Goal: Information Seeking & Learning: Learn about a topic

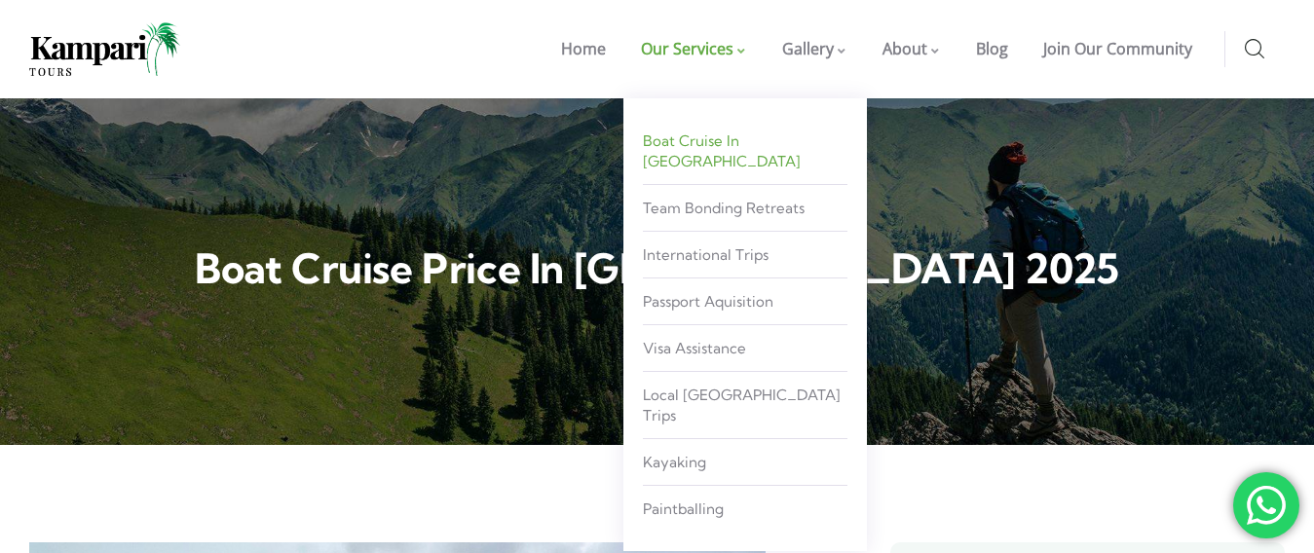
click at [729, 143] on span "Boat Cruise in [GEOGRAPHIC_DATA]" at bounding box center [722, 150] width 158 height 39
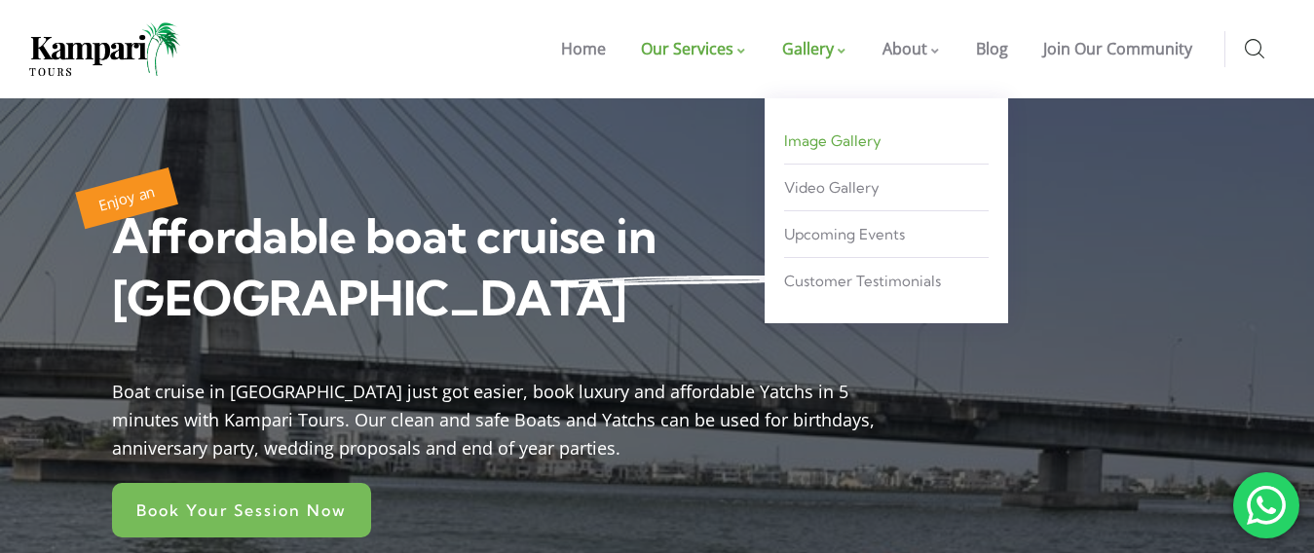
click at [845, 141] on span "Image Gallery" at bounding box center [832, 140] width 97 height 19
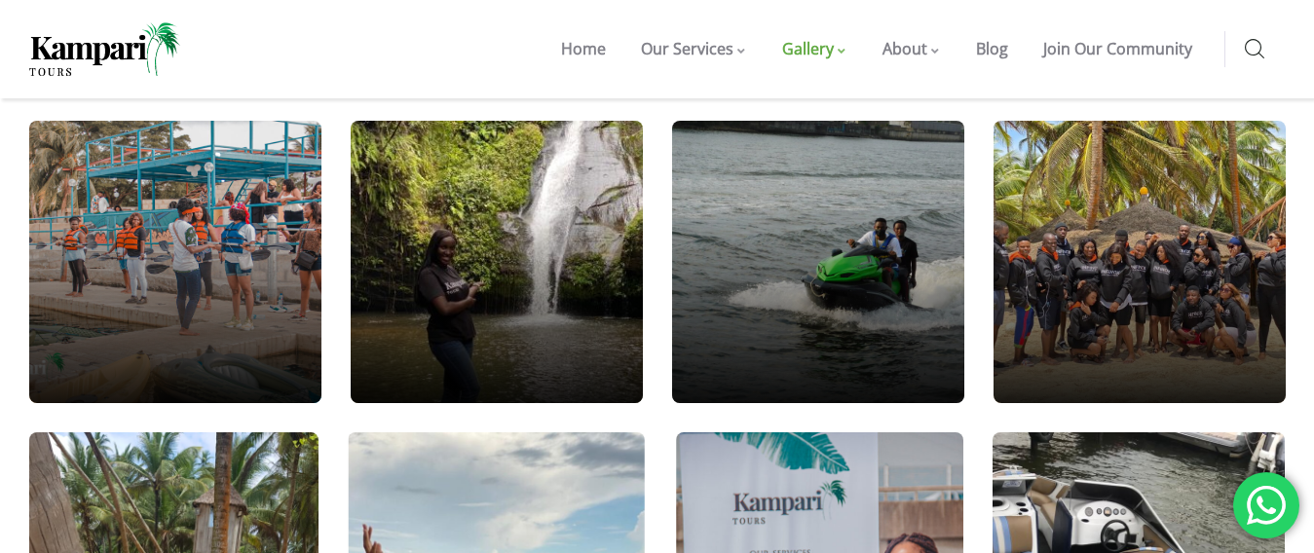
scroll to position [1040, 0]
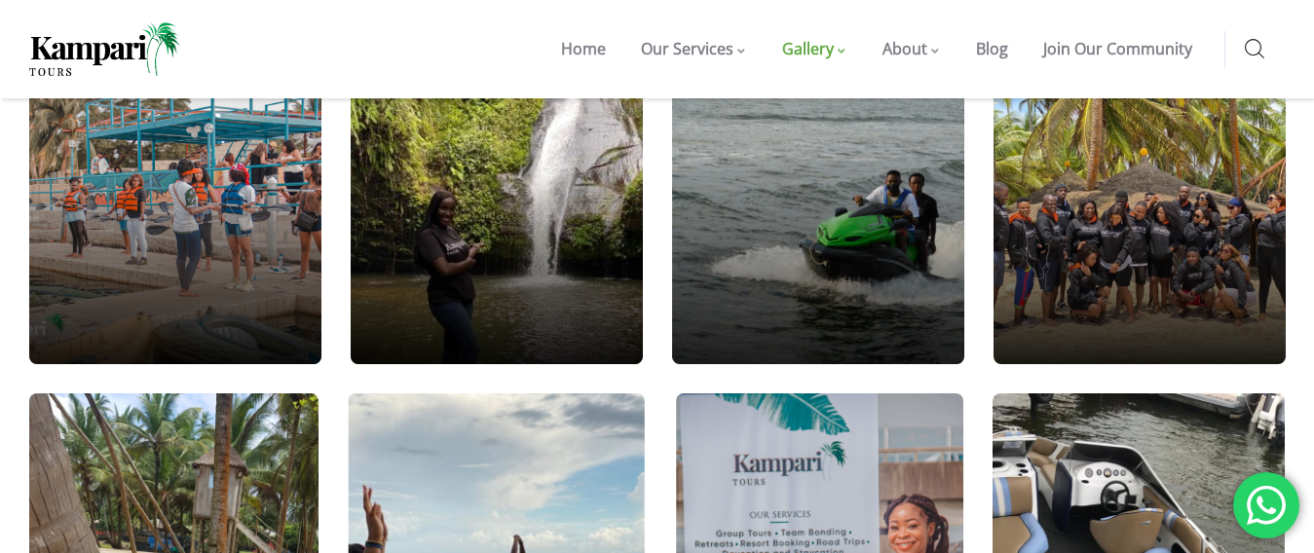
click at [823, 227] on div at bounding box center [818, 223] width 351 height 339
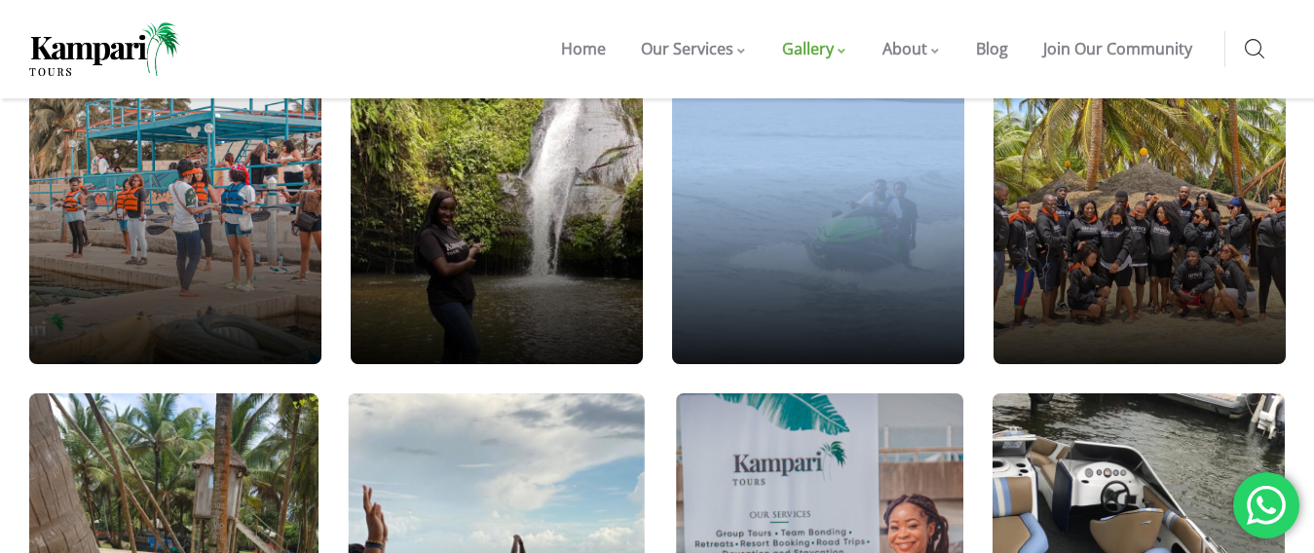
scroll to position [934, 0]
